Goal: Navigation & Orientation: Find specific page/section

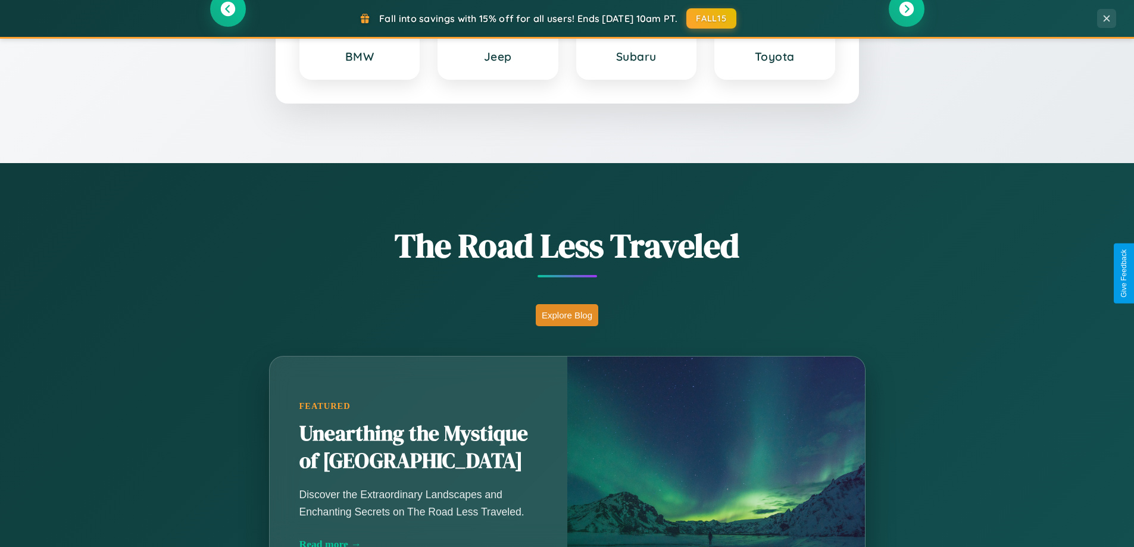
scroll to position [2290, 0]
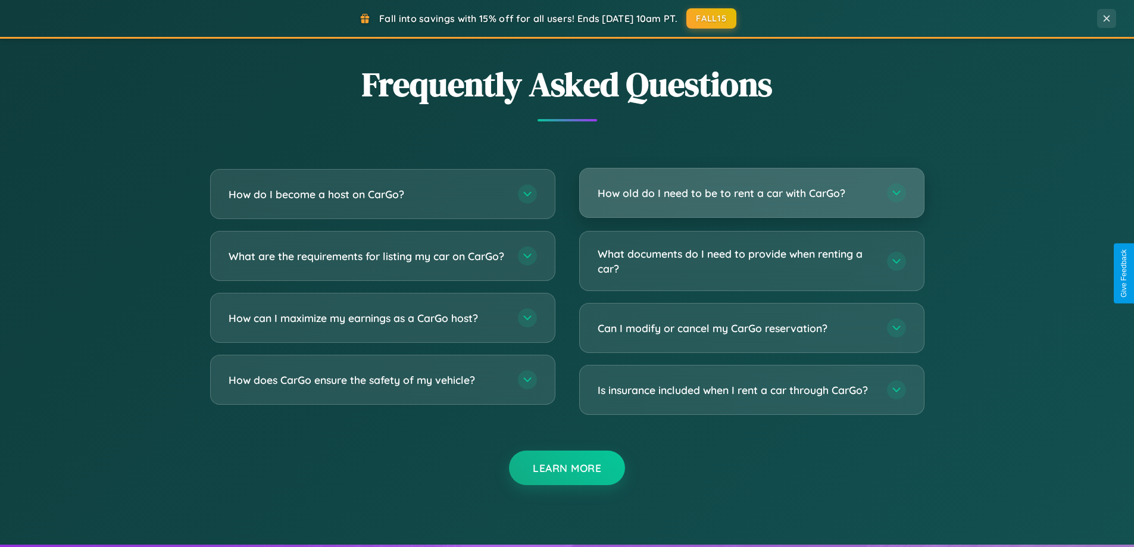
click at [751, 193] on h3 "How old do I need to be to rent a car with CarGo?" at bounding box center [736, 193] width 277 height 15
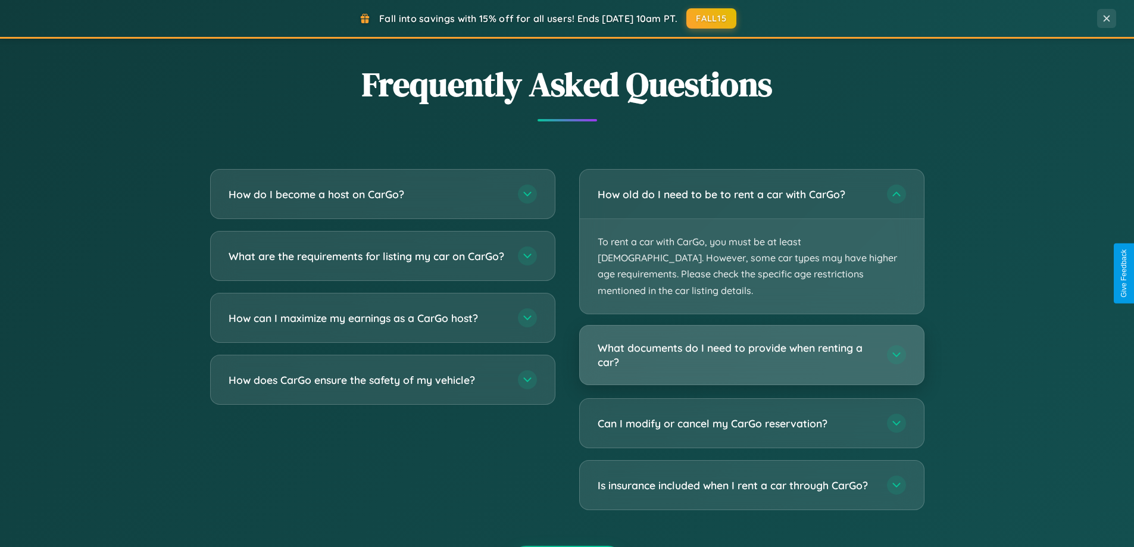
click at [751, 340] on h3 "What documents do I need to provide when renting a car?" at bounding box center [736, 354] width 277 height 29
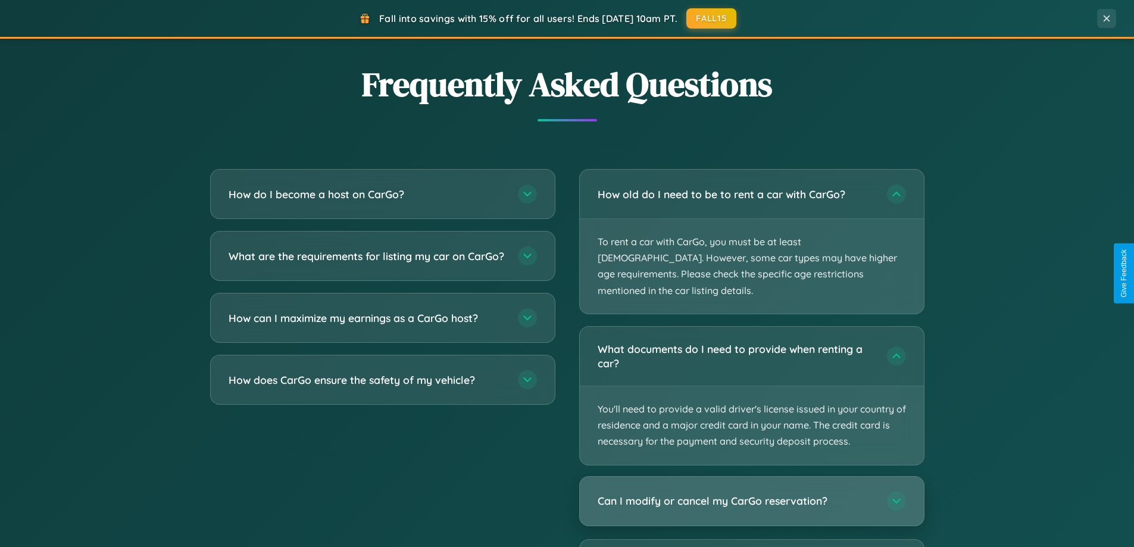
click at [751, 493] on h3 "Can I modify or cancel my CarGo reservation?" at bounding box center [736, 500] width 277 height 15
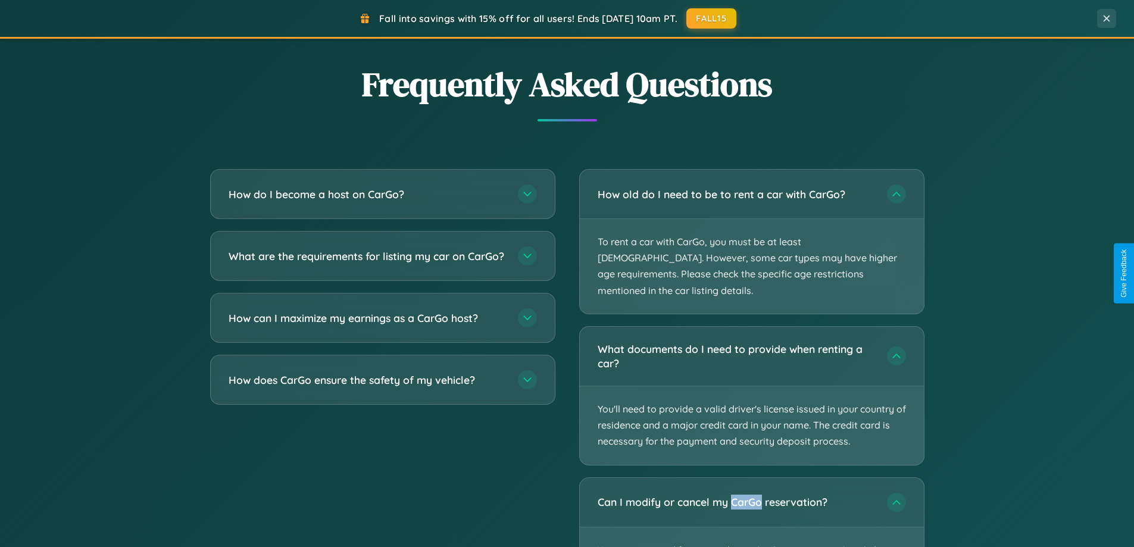
scroll to position [2411, 0]
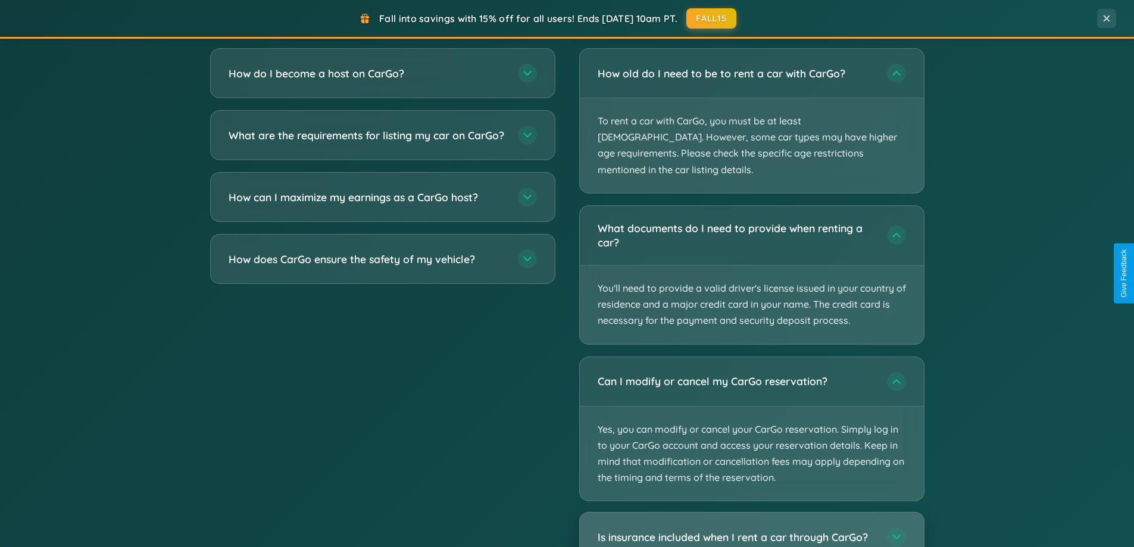
click at [751, 530] on h3 "Is insurance included when I rent a car through CarGo?" at bounding box center [736, 537] width 277 height 15
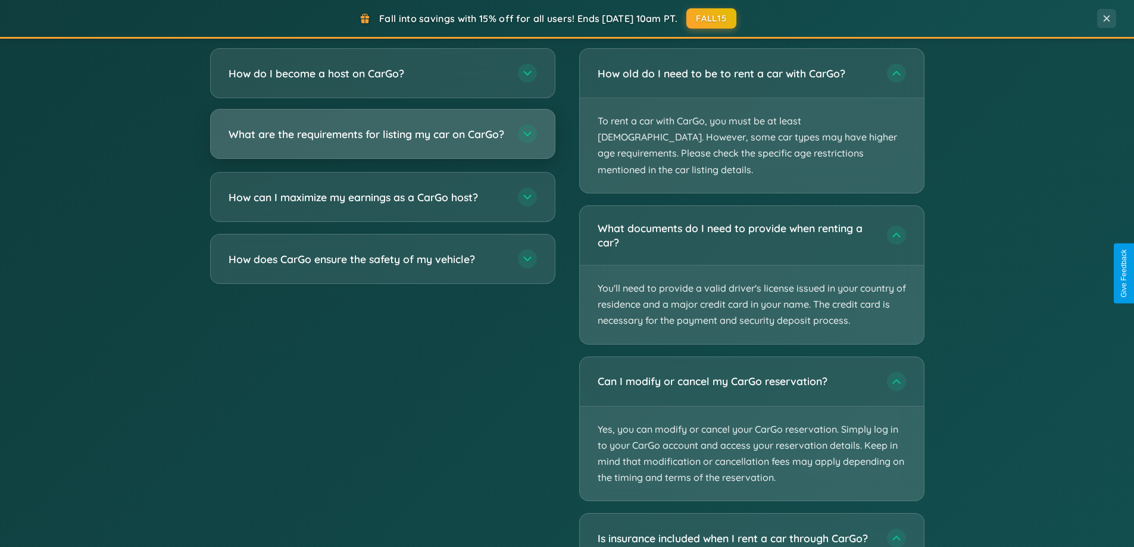
click at [382, 139] on h3 "What are the requirements for listing my car on CarGo?" at bounding box center [367, 134] width 277 height 15
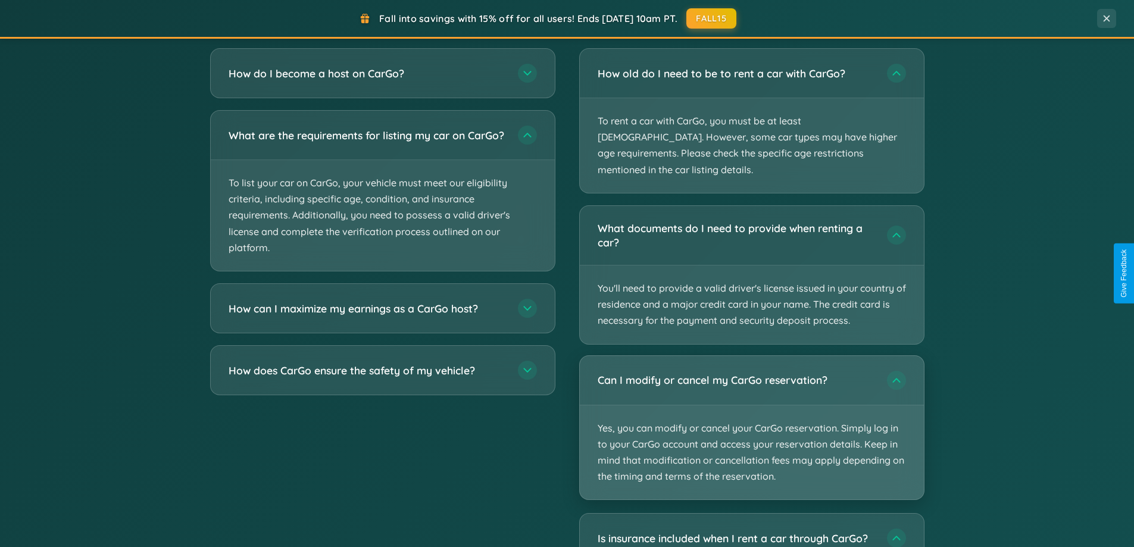
click at [751, 412] on p "Yes, you can modify or cancel your CarGo reservation. Simply log in to your Car…" at bounding box center [752, 452] width 344 height 95
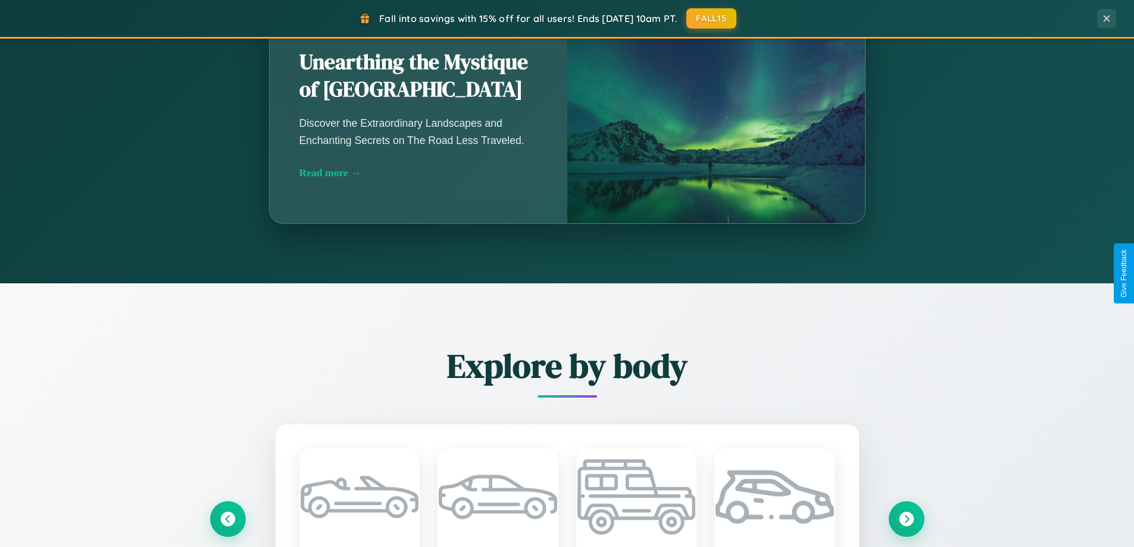
scroll to position [1048, 0]
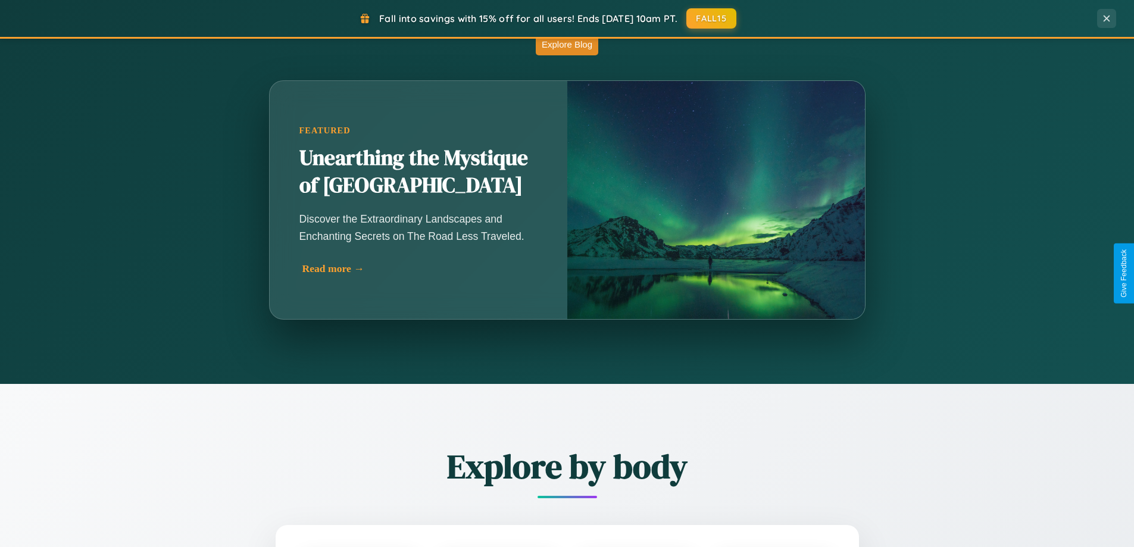
click at [421, 269] on div "Read more →" at bounding box center [421, 268] width 238 height 12
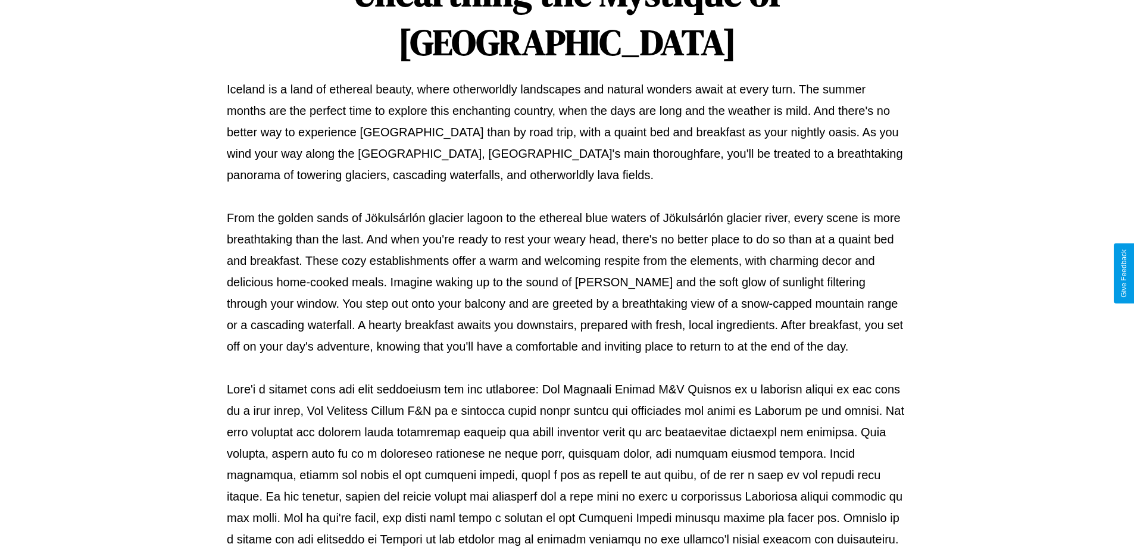
scroll to position [385, 0]
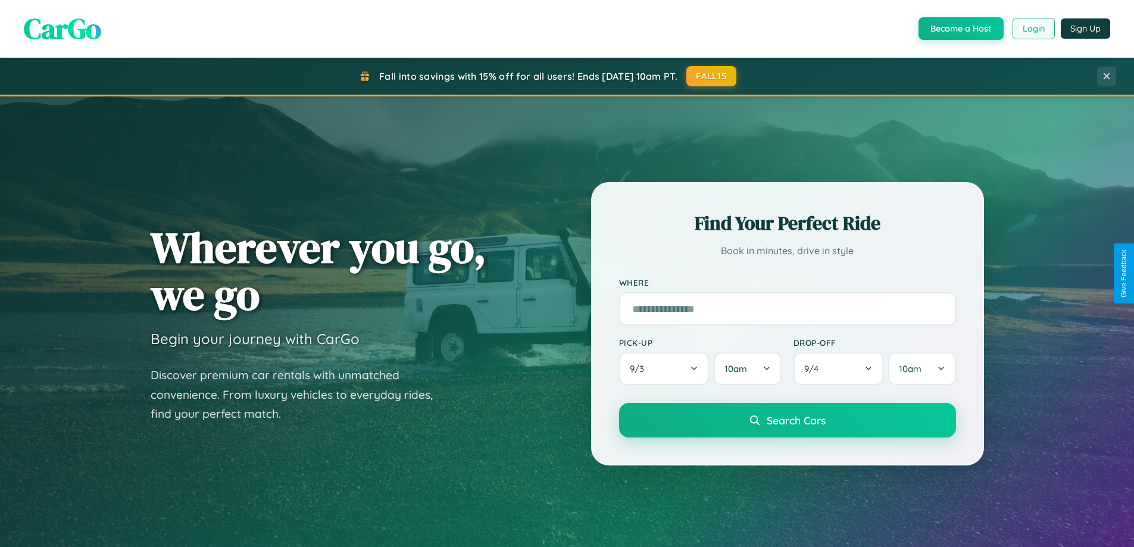
click at [1033, 29] on button "Login" at bounding box center [1033, 28] width 42 height 21
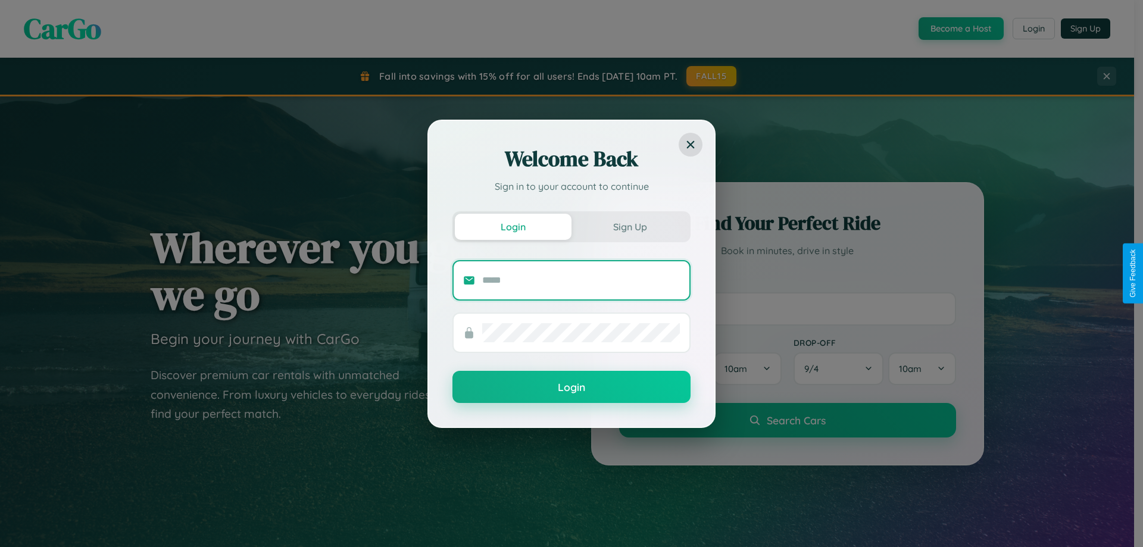
click at [581, 280] on input "text" at bounding box center [581, 280] width 198 height 19
type input "**********"
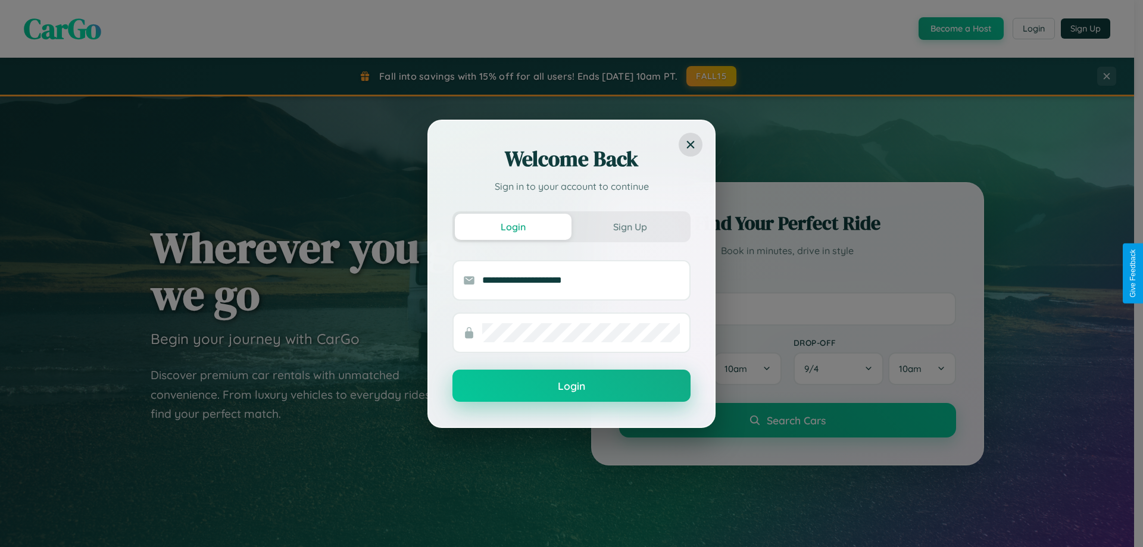
click at [571, 386] on button "Login" at bounding box center [571, 386] width 238 height 32
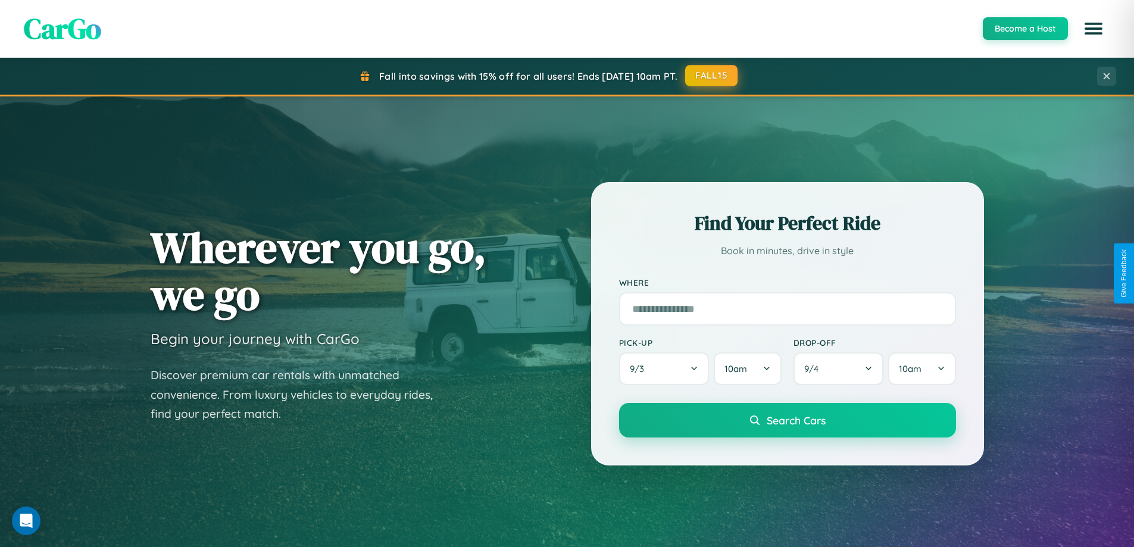
click at [712, 76] on button "FALL15" at bounding box center [711, 75] width 52 height 21
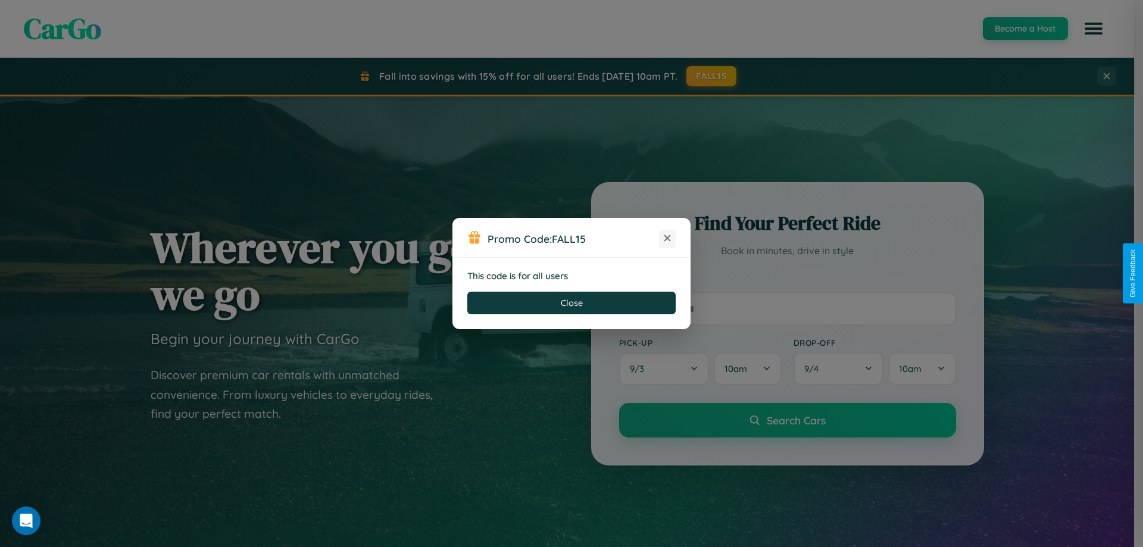
click at [667, 239] on icon at bounding box center [667, 238] width 12 height 12
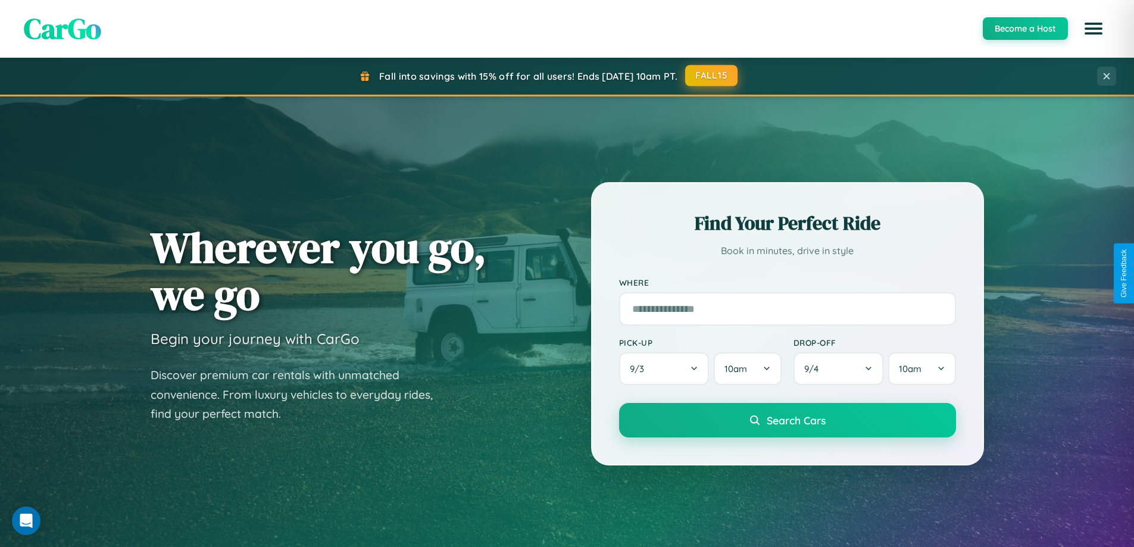
click at [712, 76] on button "FALL15" at bounding box center [711, 75] width 52 height 21
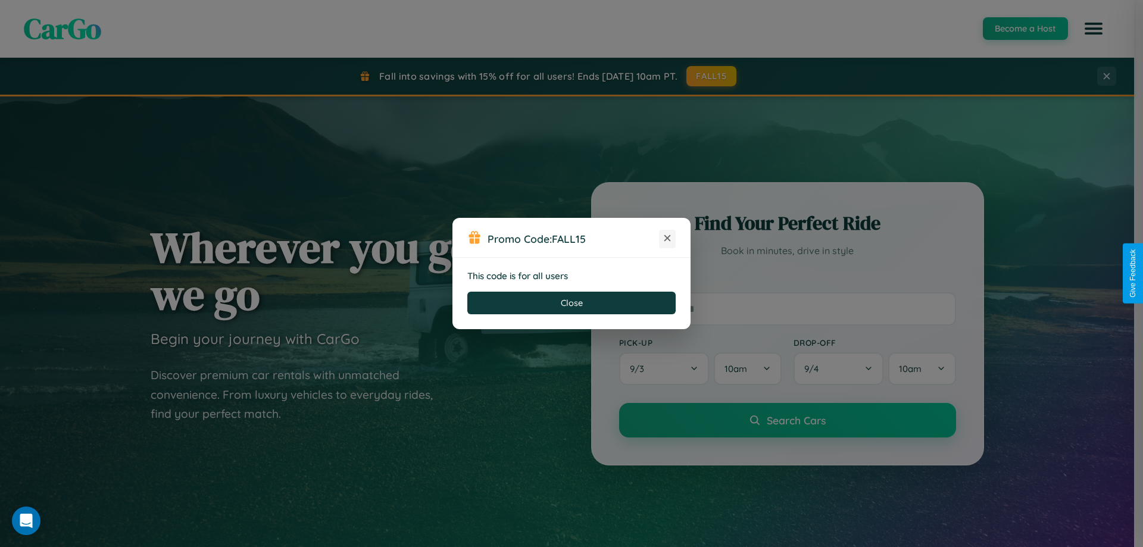
click at [667, 239] on icon at bounding box center [667, 238] width 12 height 12
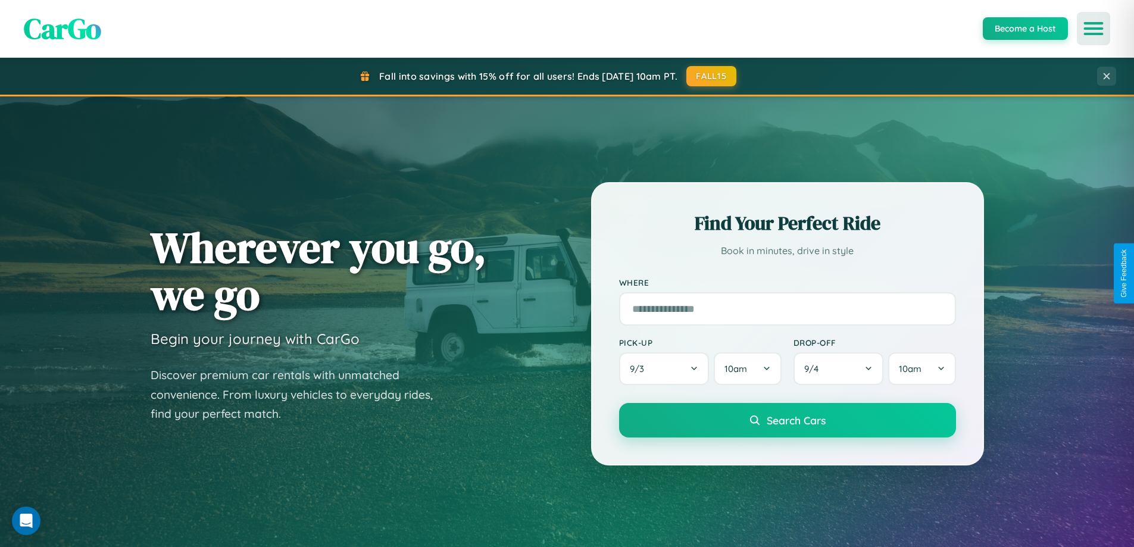
click at [1093, 29] on icon "Open menu" at bounding box center [1093, 28] width 17 height 11
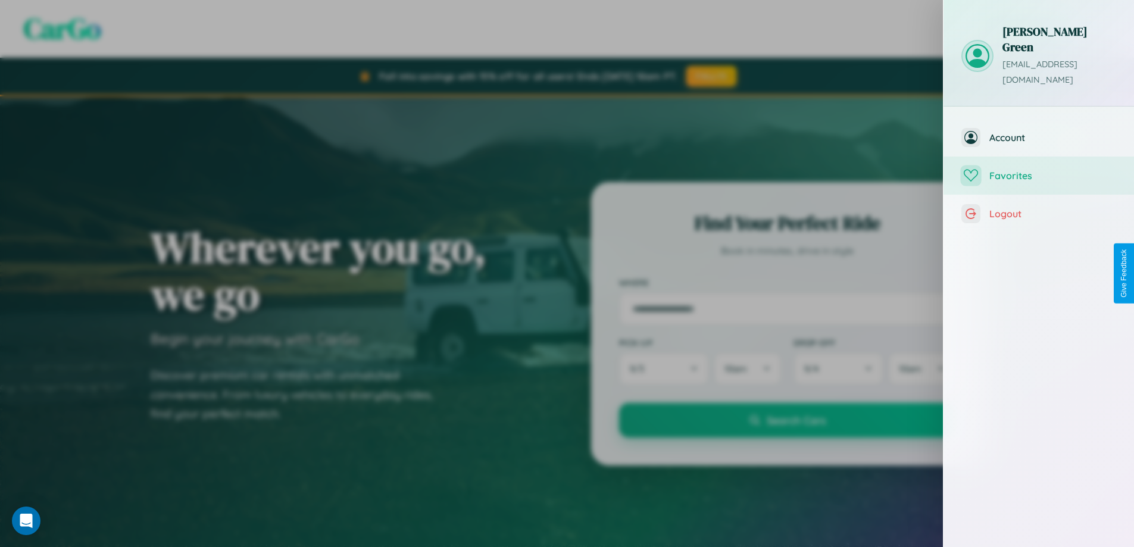
click at [1039, 170] on span "Favorites" at bounding box center [1052, 176] width 127 height 12
